Goal: Book appointment/travel/reservation

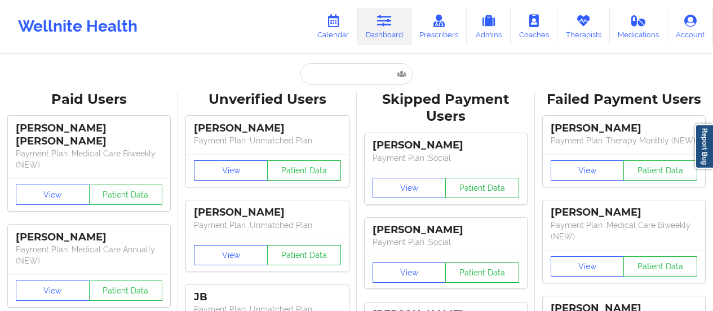
type input "[EMAIL_ADDRESS][DOMAIN_NAME]"
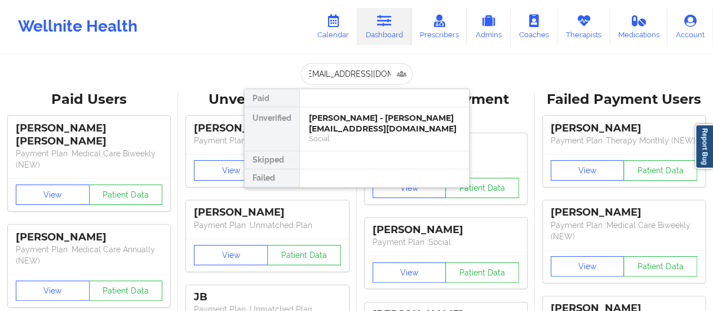
click at [352, 119] on div "[PERSON_NAME] - [PERSON_NAME][EMAIL_ADDRESS][DOMAIN_NAME]" at bounding box center [384, 123] width 151 height 21
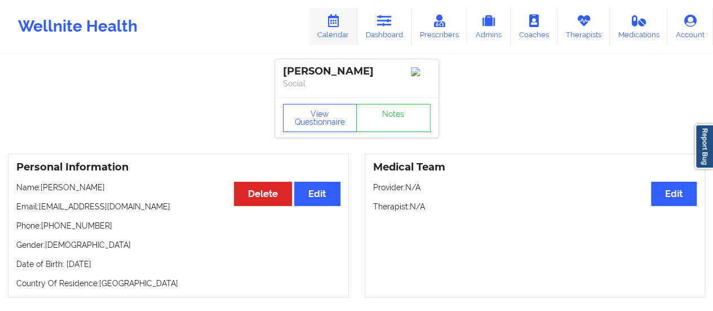
click at [323, 23] on link "Calendar" at bounding box center [333, 26] width 48 height 37
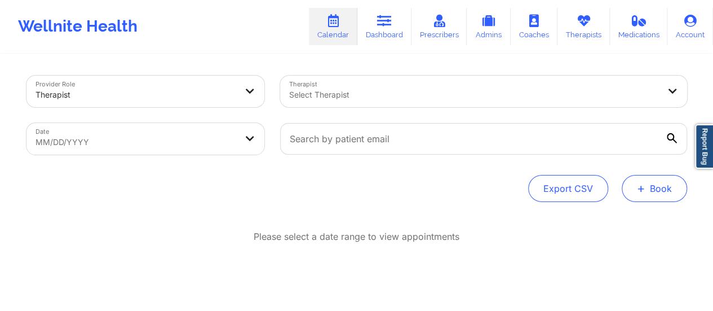
click at [636, 193] on button "+ Book" at bounding box center [654, 188] width 65 height 27
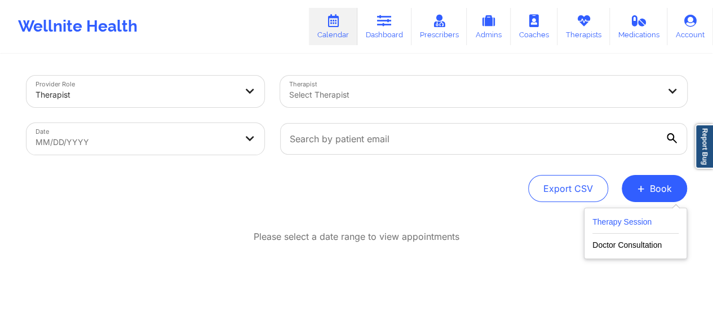
click at [645, 218] on button "Therapy Session" at bounding box center [636, 224] width 86 height 19
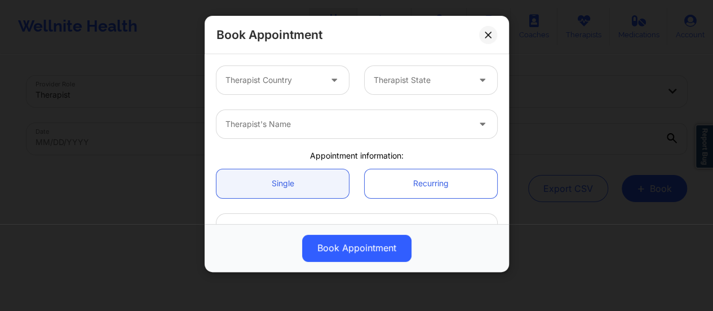
click at [288, 67] on div "Therapist Country" at bounding box center [269, 80] width 105 height 28
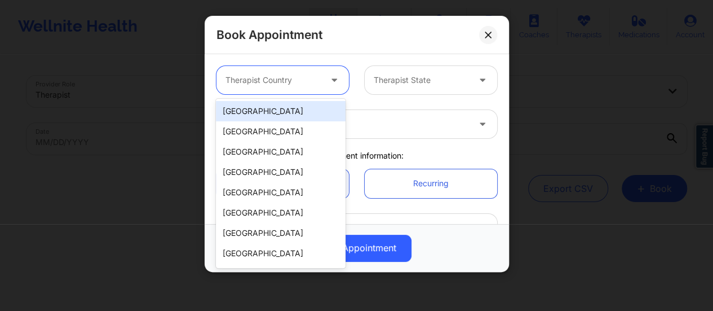
click at [265, 120] on div "[GEOGRAPHIC_DATA]" at bounding box center [281, 111] width 130 height 20
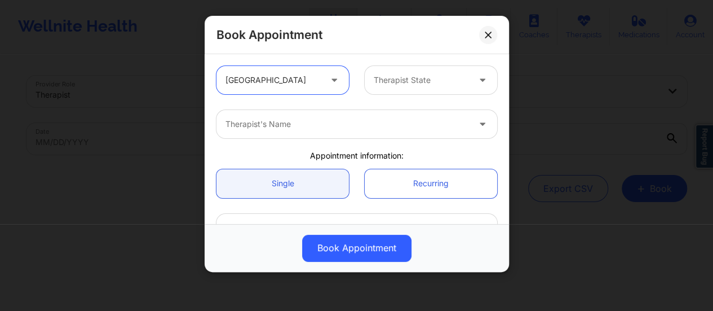
click at [434, 87] on div "Therapist State" at bounding box center [417, 80] width 105 height 28
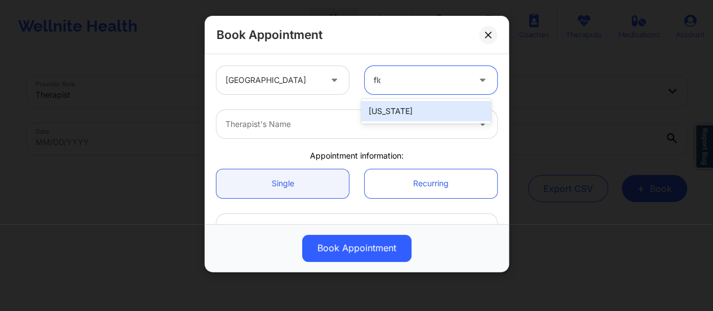
type input "[PERSON_NAME]"
click at [438, 100] on div "[US_STATE]" at bounding box center [426, 111] width 130 height 25
click at [425, 113] on div "[US_STATE]" at bounding box center [426, 111] width 130 height 20
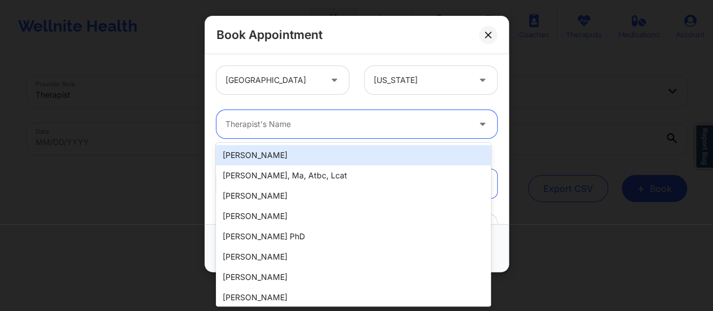
click at [331, 132] on div "Therapist's Name" at bounding box center [344, 124] width 254 height 28
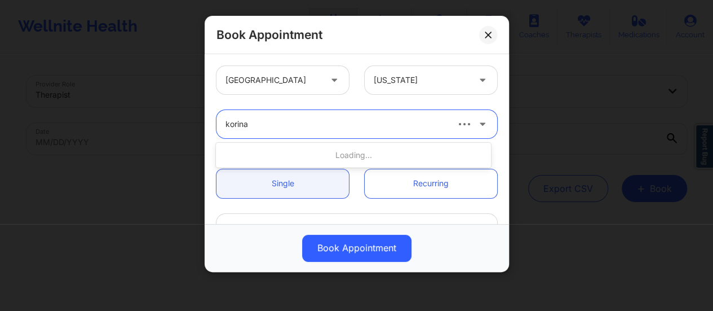
type input "korina"
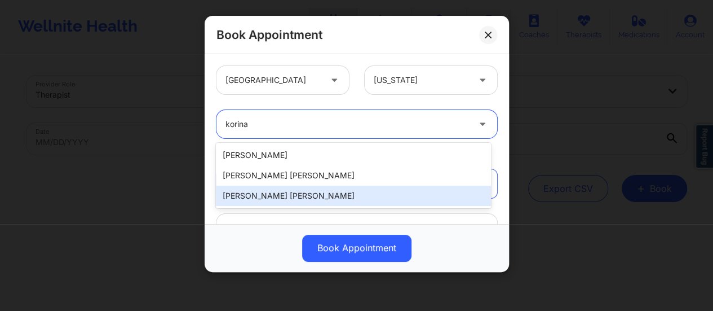
click at [301, 192] on div "[PERSON_NAME] [PERSON_NAME]" at bounding box center [353, 196] width 275 height 20
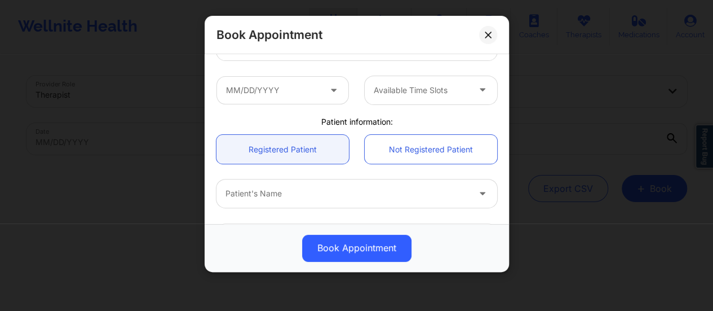
scroll to position [184, 0]
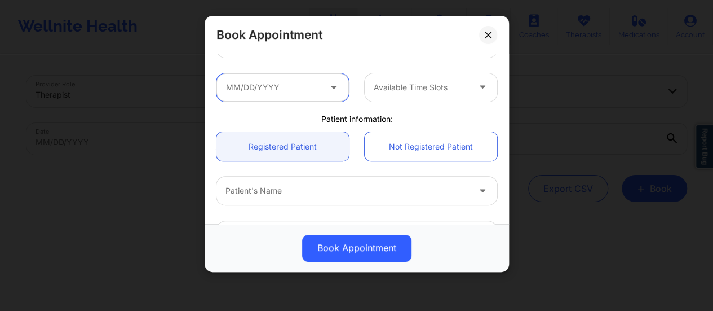
click at [312, 93] on input "text" at bounding box center [283, 87] width 133 height 28
click at [417, 52] on div "Book Appointment" at bounding box center [357, 35] width 304 height 38
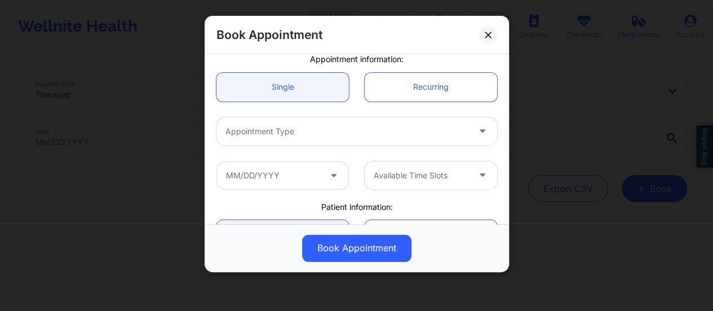
scroll to position [96, 0]
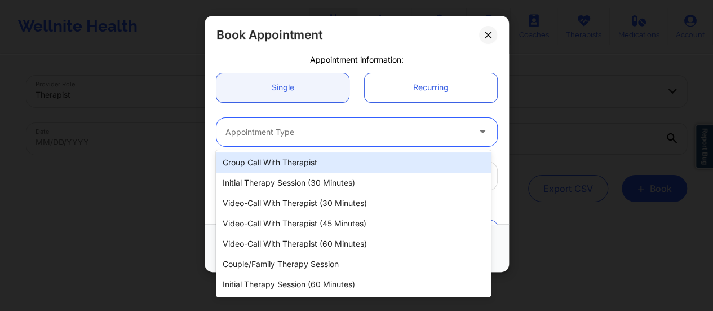
click at [324, 123] on div "Appointment Type" at bounding box center [344, 132] width 254 height 28
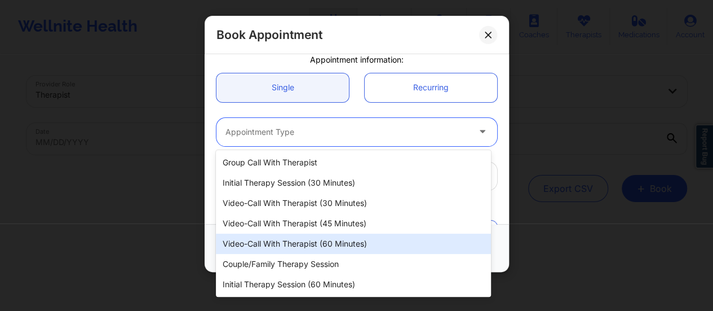
click at [315, 237] on div "Video-Call with Therapist (60 minutes)" at bounding box center [353, 243] width 275 height 20
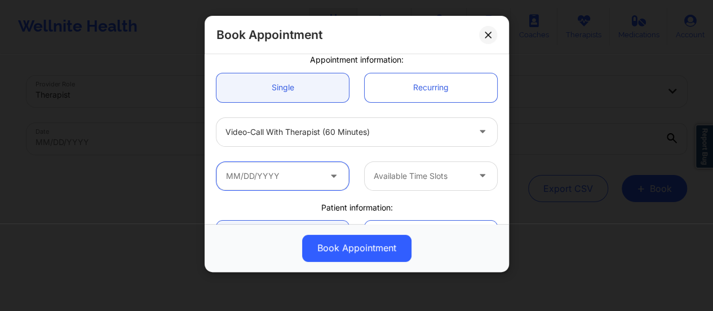
click at [279, 184] on input "text" at bounding box center [283, 176] width 133 height 28
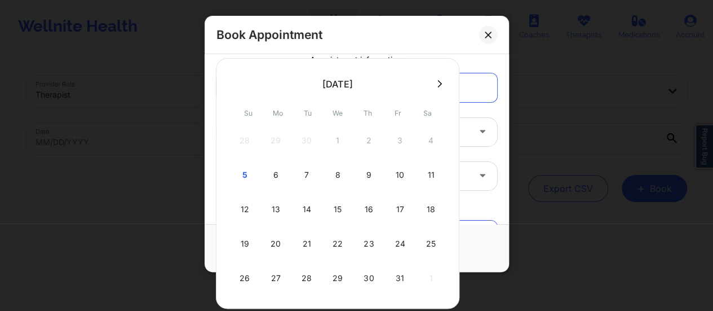
click at [276, 178] on div "6" at bounding box center [276, 175] width 28 height 32
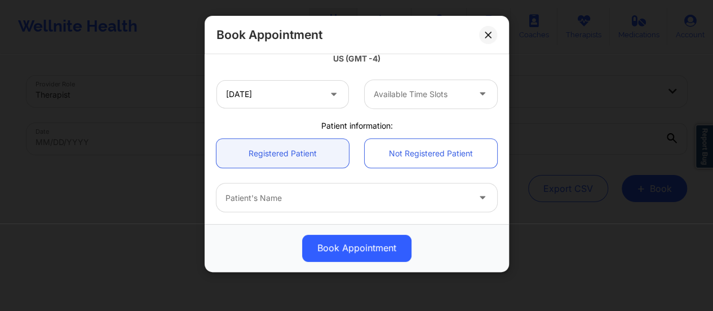
scroll to position [226, 0]
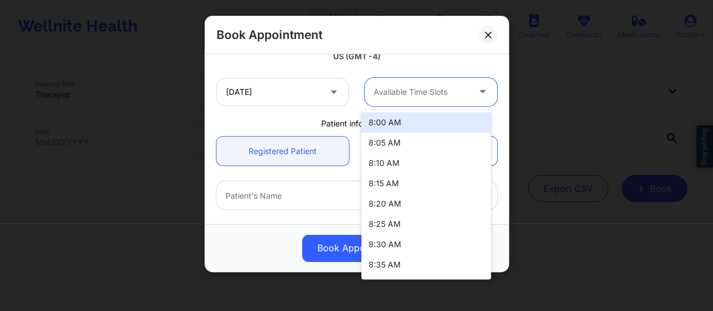
click at [430, 101] on div "Available Time Slots" at bounding box center [417, 92] width 105 height 28
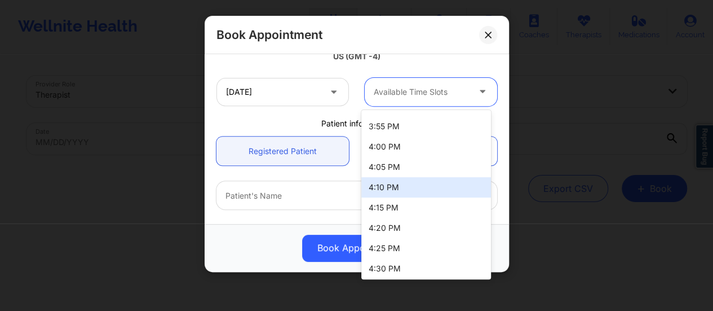
scroll to position [2048, 0]
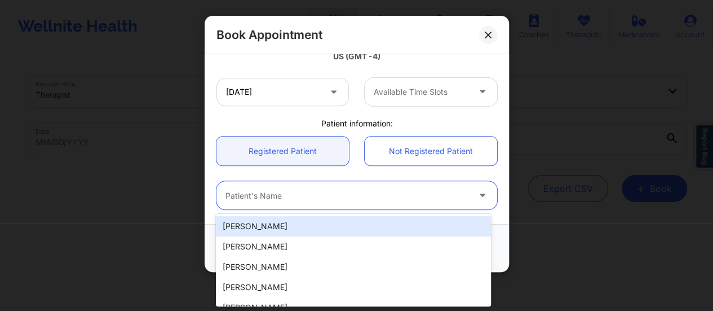
click at [422, 184] on div "Patient's Name" at bounding box center [344, 195] width 254 height 28
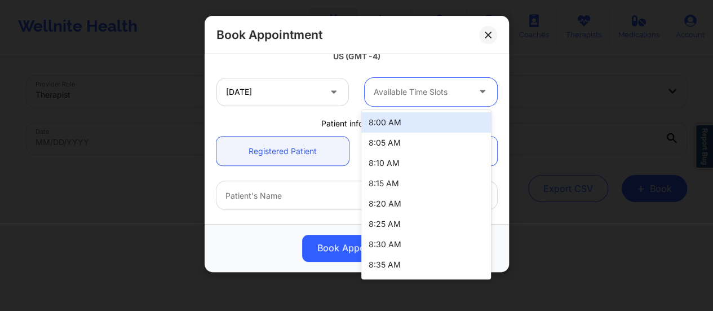
click at [414, 90] on div at bounding box center [421, 92] width 95 height 14
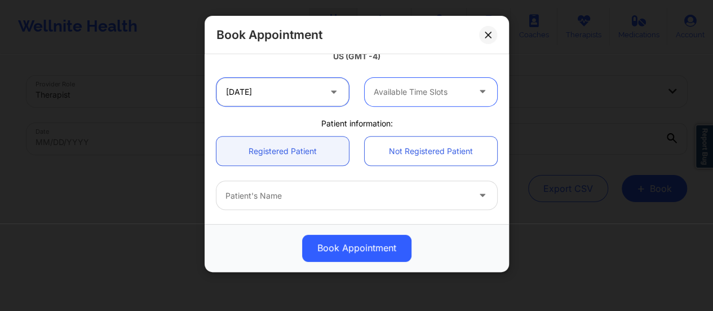
click at [296, 86] on input "[DATE]" at bounding box center [283, 92] width 133 height 28
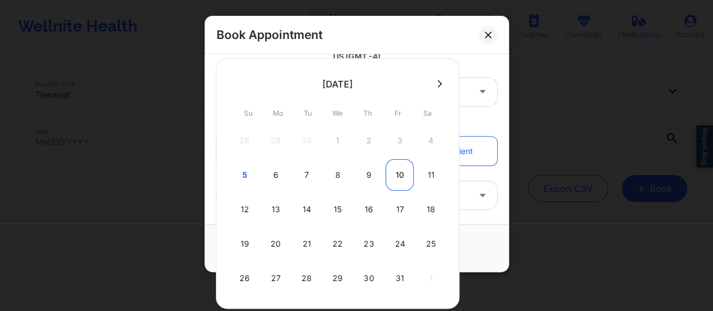
click at [396, 174] on div "10" at bounding box center [400, 175] width 28 height 32
type input "[DATE]"
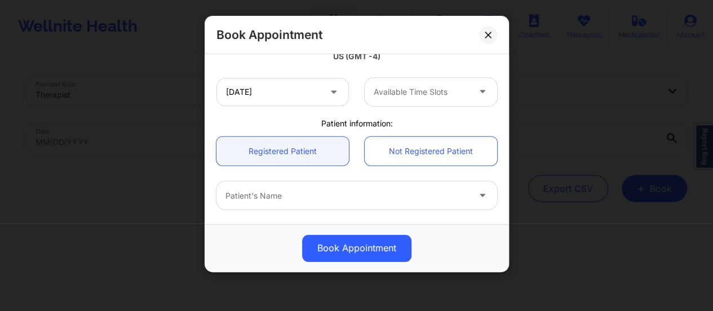
click at [425, 105] on div "[DATE] Available Time Slots" at bounding box center [357, 92] width 297 height 44
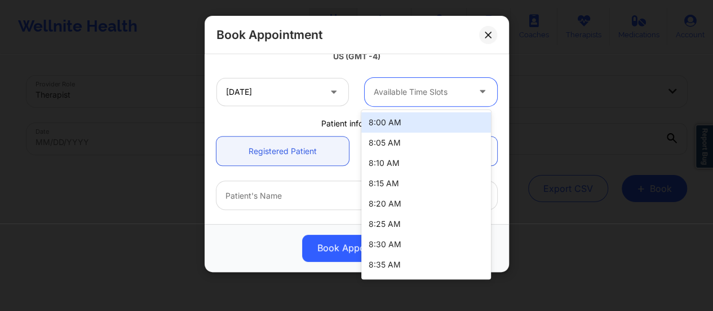
click at [423, 91] on div at bounding box center [421, 92] width 95 height 14
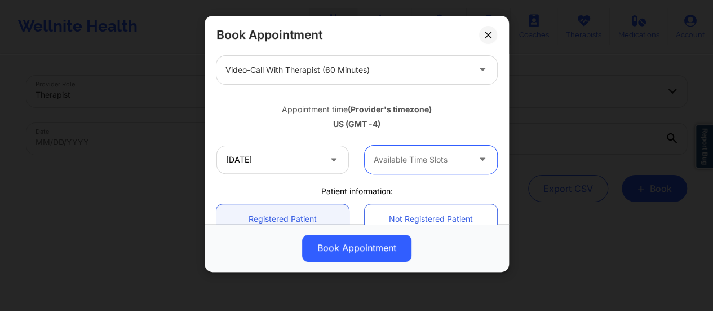
scroll to position [157, 0]
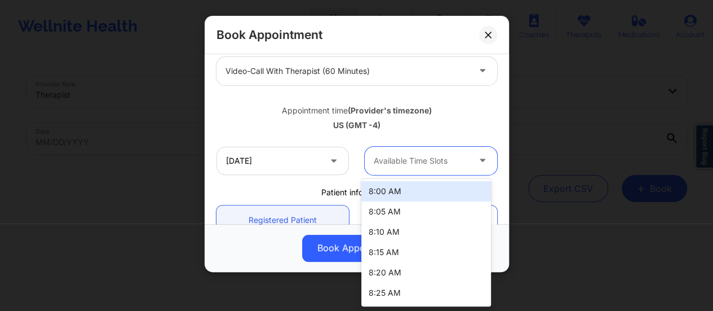
click at [401, 166] on div at bounding box center [421, 161] width 95 height 14
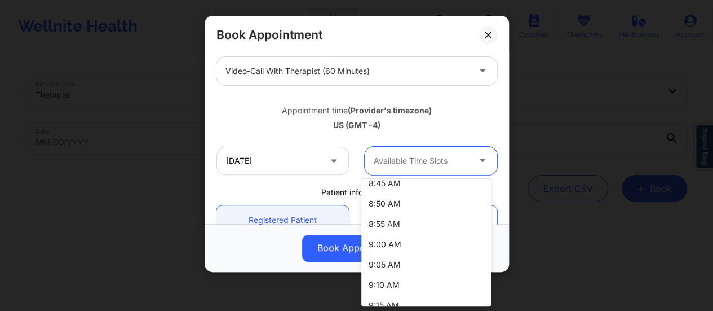
scroll to position [191, 0]
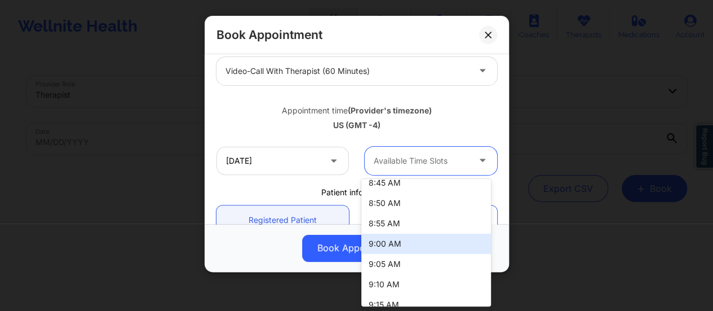
click at [388, 250] on div "9:00 AM" at bounding box center [426, 243] width 130 height 20
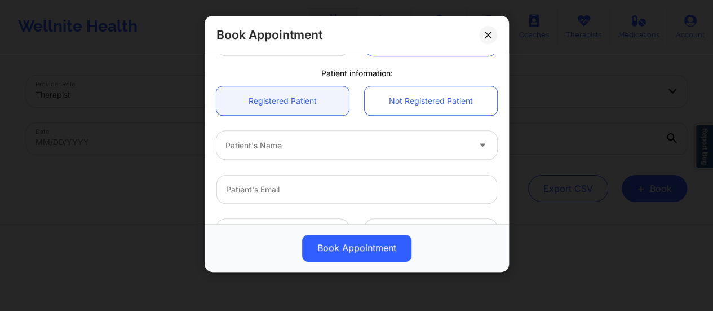
scroll to position [276, 0]
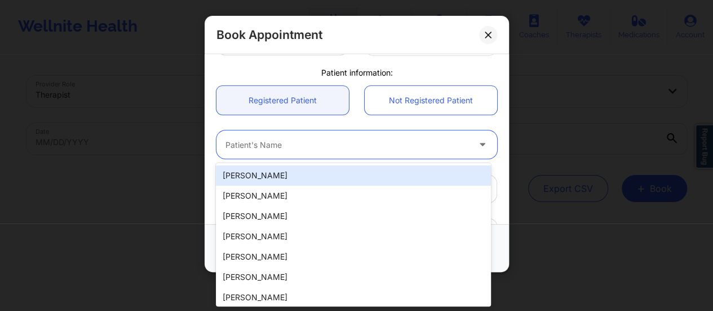
click at [320, 140] on div at bounding box center [348, 145] width 244 height 14
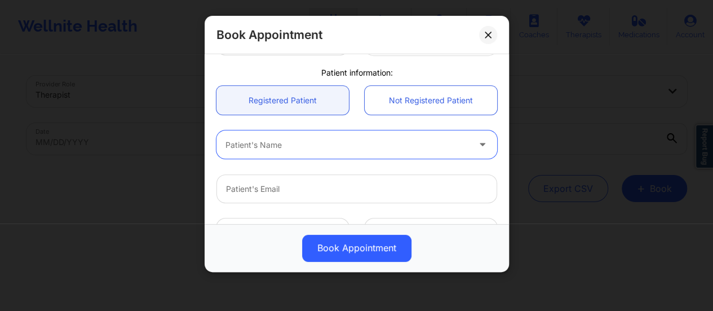
type input "d"
type input "[PERSON_NAME]"
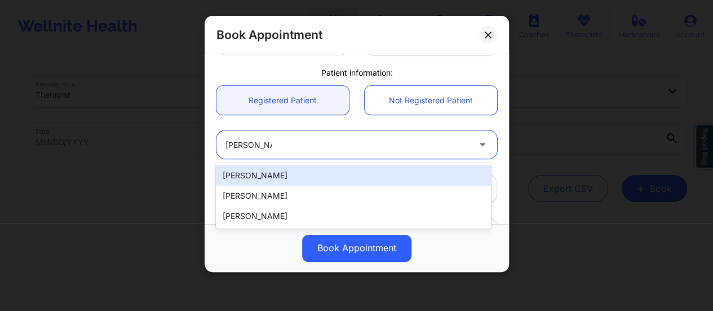
click at [287, 172] on div "[PERSON_NAME]" at bounding box center [353, 175] width 275 height 20
type input "[EMAIL_ADDRESS][DOMAIN_NAME]"
type input "[PHONE_NUMBER]"
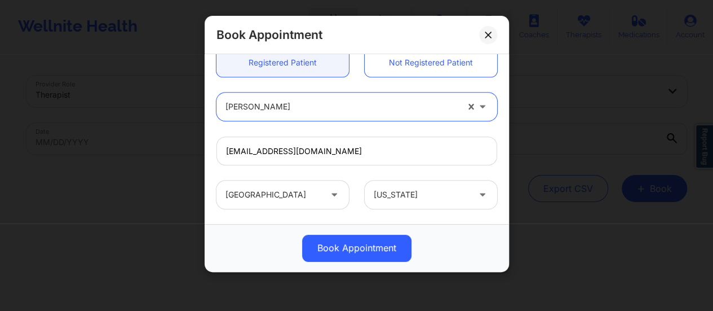
scroll to position [315, 0]
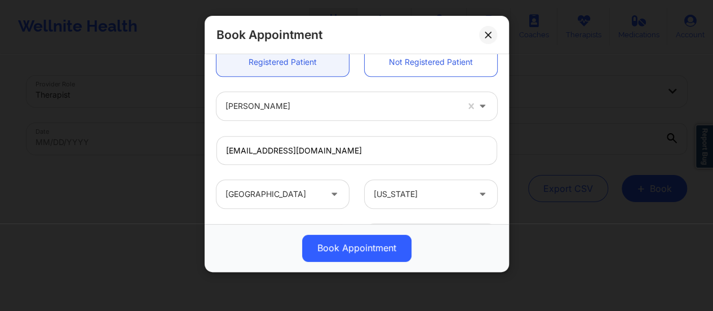
click at [306, 212] on div "[GEOGRAPHIC_DATA] [US_STATE]" at bounding box center [357, 194] width 297 height 44
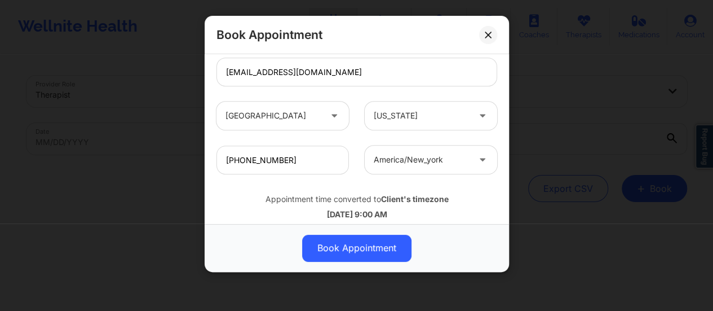
scroll to position [415, 0]
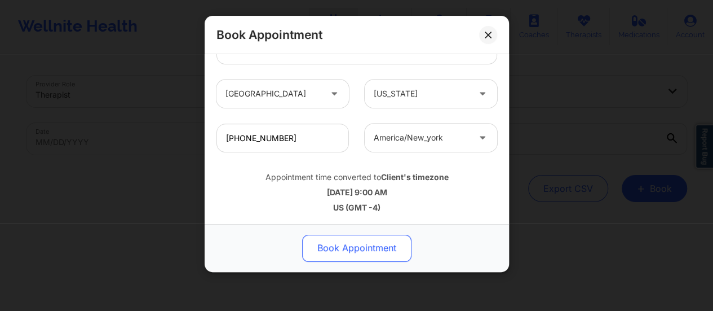
click at [353, 246] on button "Book Appointment" at bounding box center [356, 248] width 109 height 27
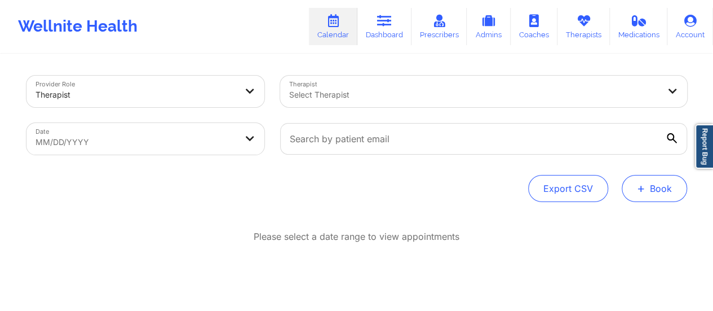
click at [681, 193] on button "+ Book" at bounding box center [654, 188] width 65 height 27
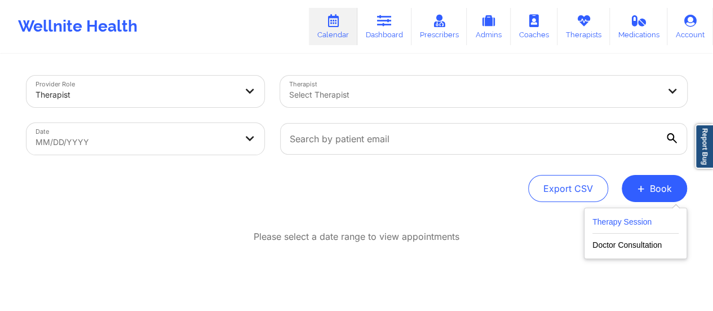
click at [610, 225] on button "Therapy Session" at bounding box center [636, 224] width 86 height 19
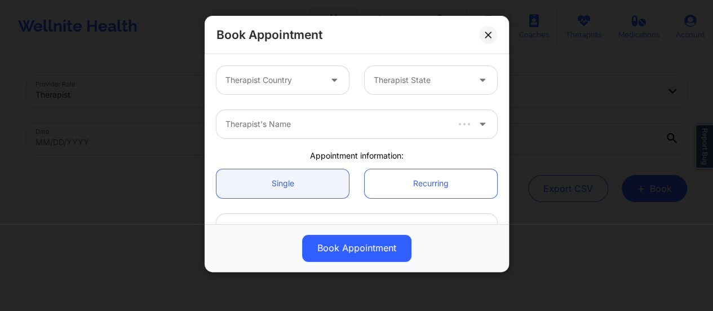
click at [319, 76] on div "Therapist Country" at bounding box center [269, 80] width 105 height 28
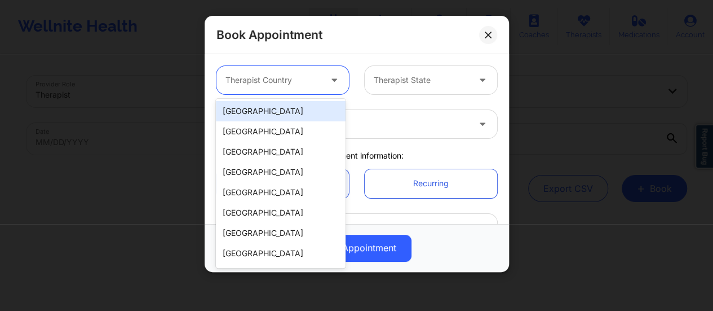
click at [292, 105] on div "[GEOGRAPHIC_DATA]" at bounding box center [281, 111] width 130 height 20
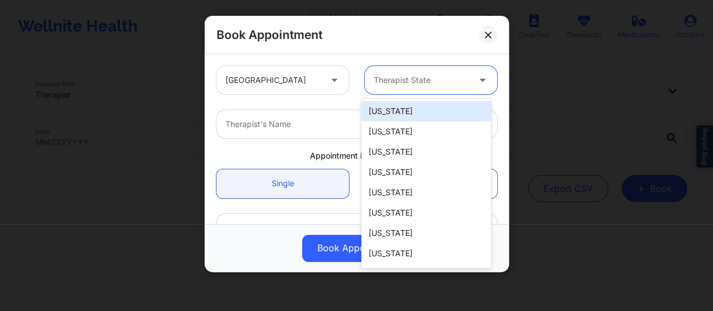
click at [425, 78] on div at bounding box center [421, 80] width 95 height 14
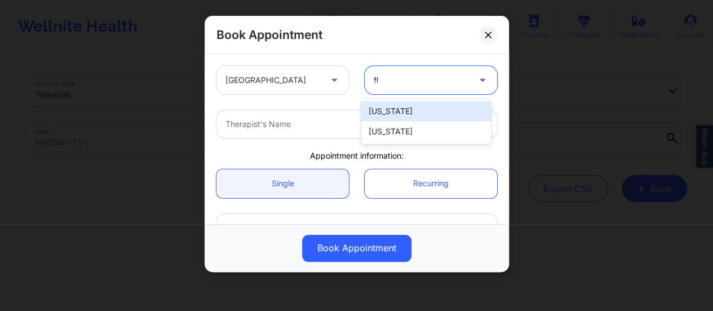
type input "flo"
click at [425, 104] on div "[US_STATE]" at bounding box center [426, 111] width 130 height 20
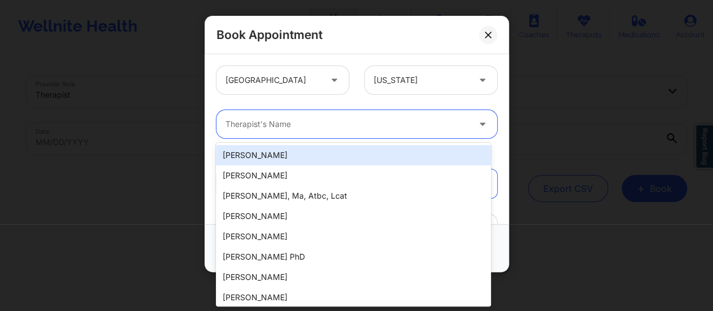
click at [348, 126] on div at bounding box center [348, 124] width 244 height 14
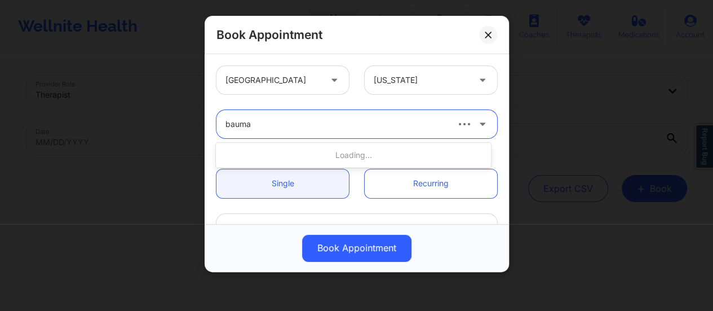
type input "[PERSON_NAME]"
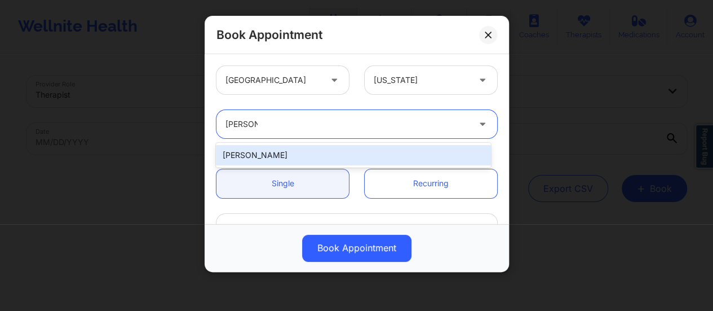
click at [344, 158] on div "[PERSON_NAME]" at bounding box center [353, 155] width 275 height 20
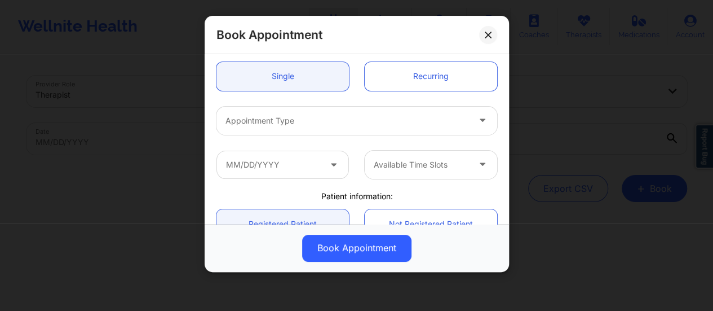
scroll to position [122, 0]
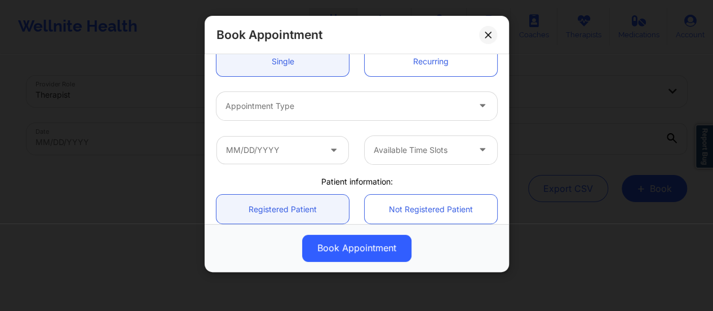
click at [356, 111] on div at bounding box center [348, 106] width 244 height 14
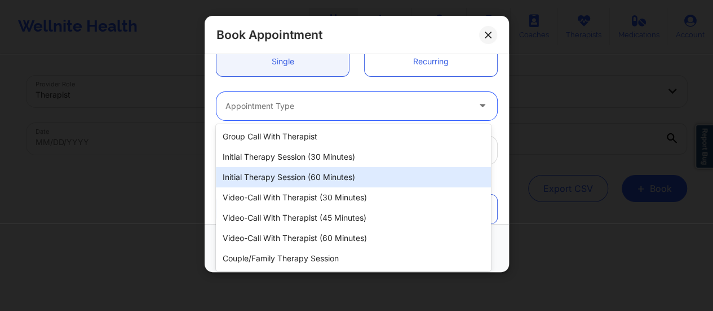
click at [344, 179] on div "Initial Therapy Session (60 minutes)" at bounding box center [353, 177] width 275 height 20
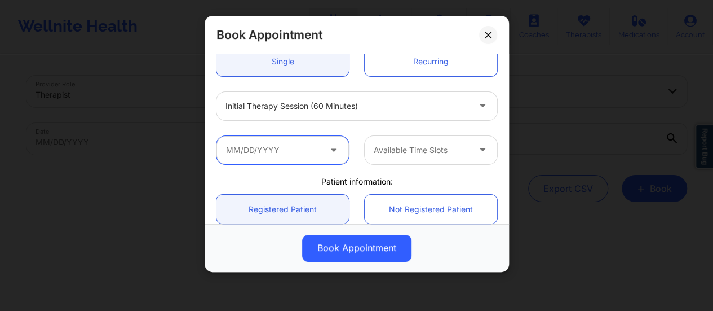
click at [314, 155] on input "text" at bounding box center [283, 150] width 133 height 28
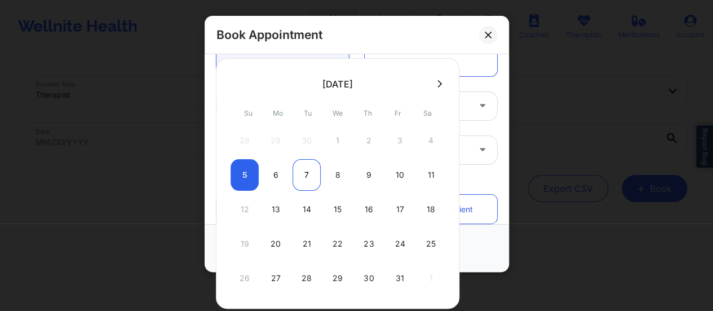
click at [295, 178] on div "7" at bounding box center [307, 175] width 28 height 32
type input "[DATE]"
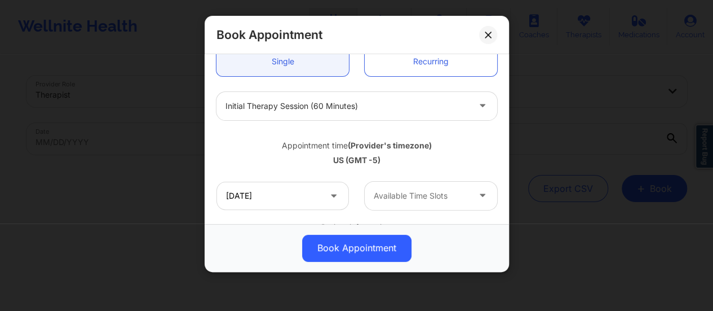
click at [455, 206] on div "Available Time Slots" at bounding box center [417, 196] width 105 height 28
